Goal: Navigation & Orientation: Find specific page/section

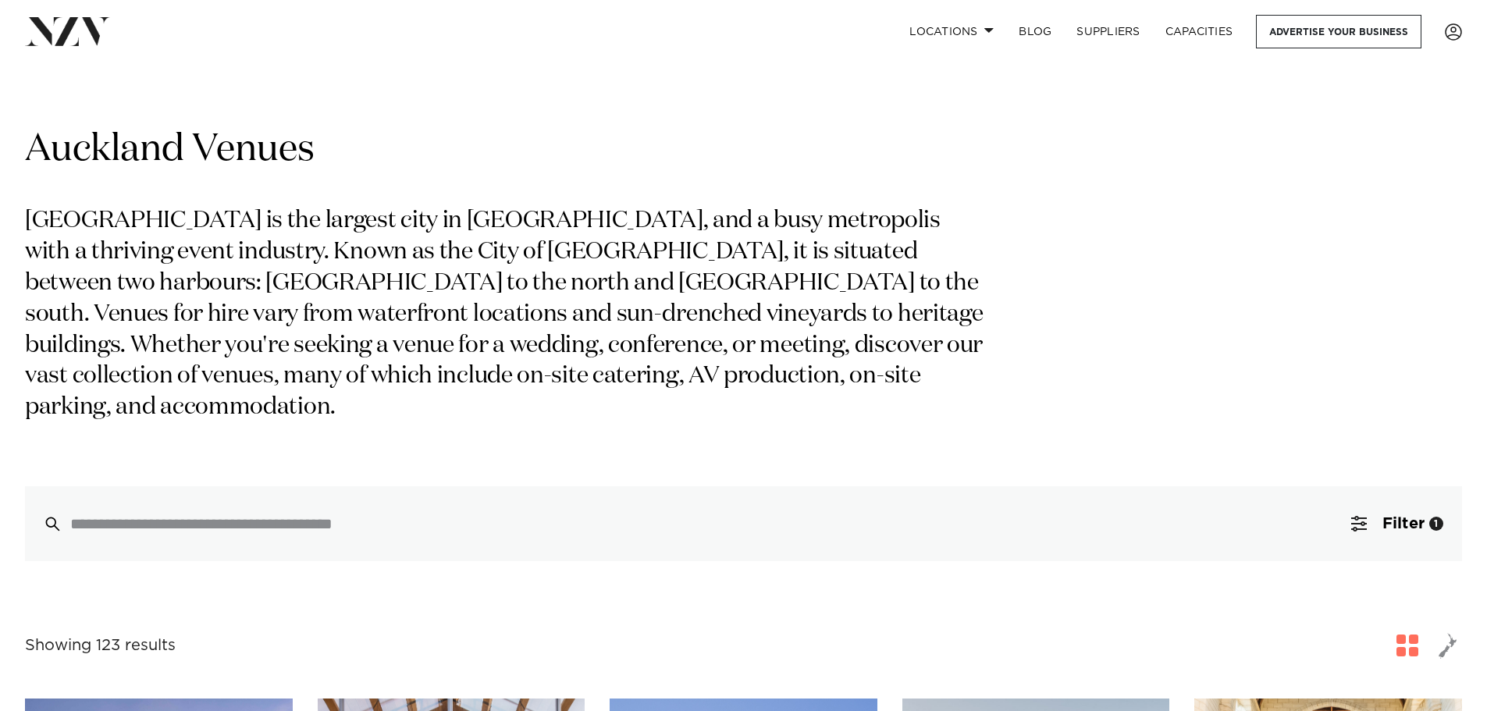
click at [73, 43] on img at bounding box center [67, 31] width 85 height 28
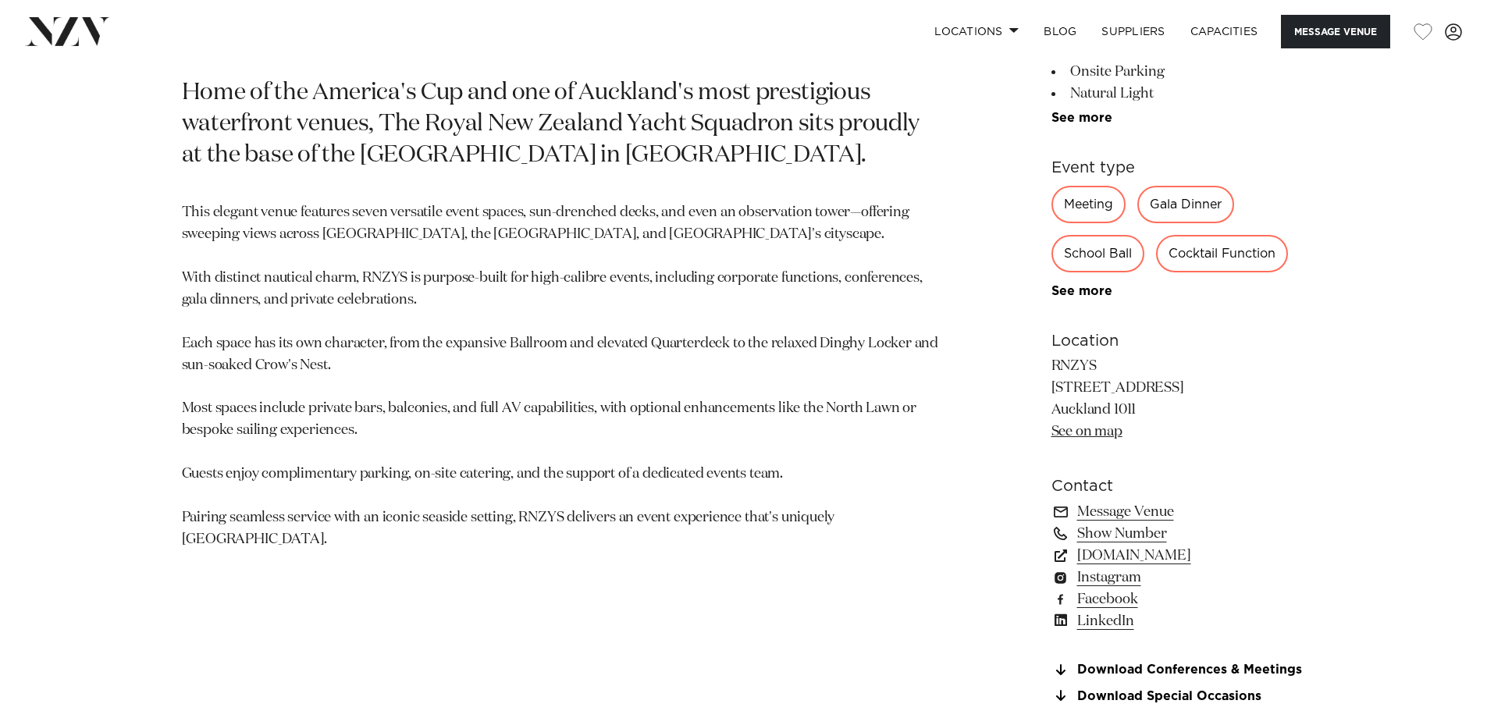
scroll to position [1171, 0]
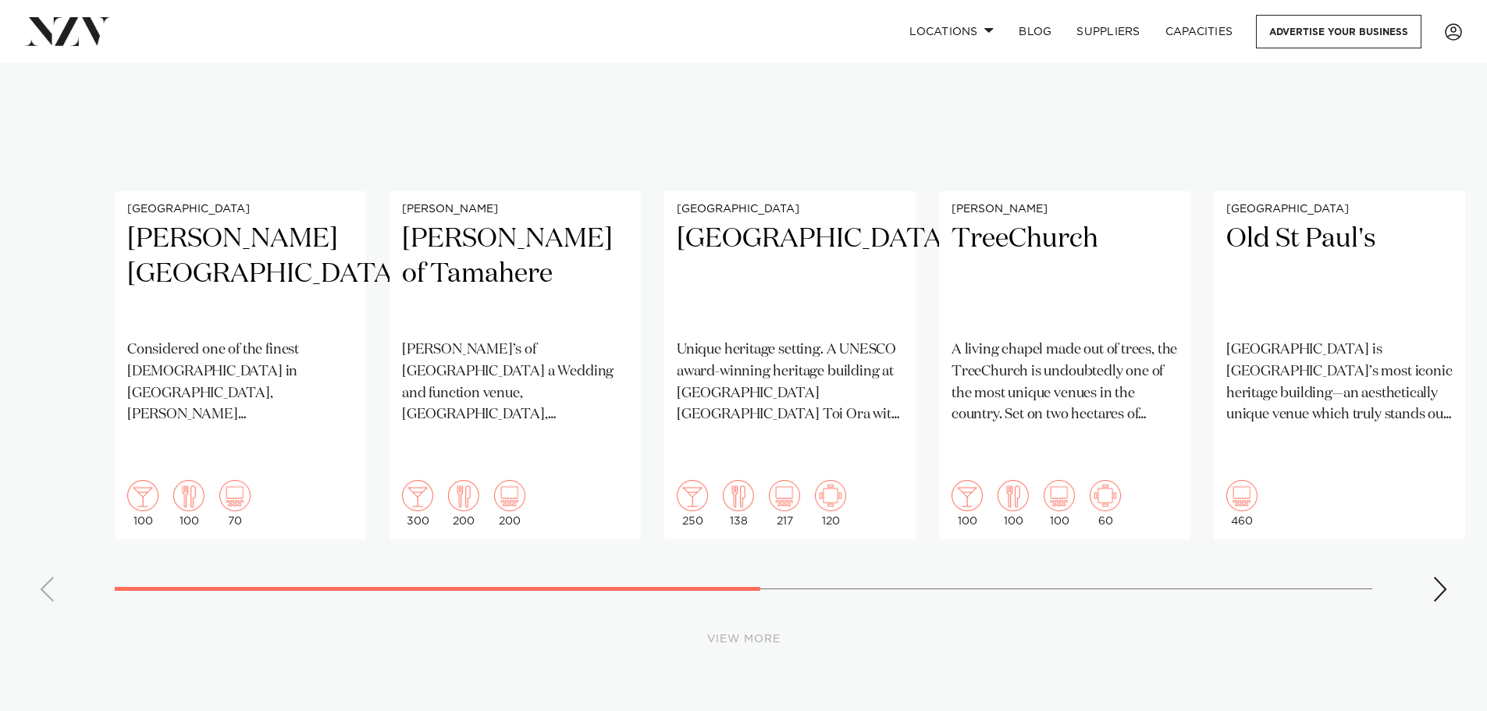
scroll to position [13125, 0]
